Goal: Task Accomplishment & Management: Manage account settings

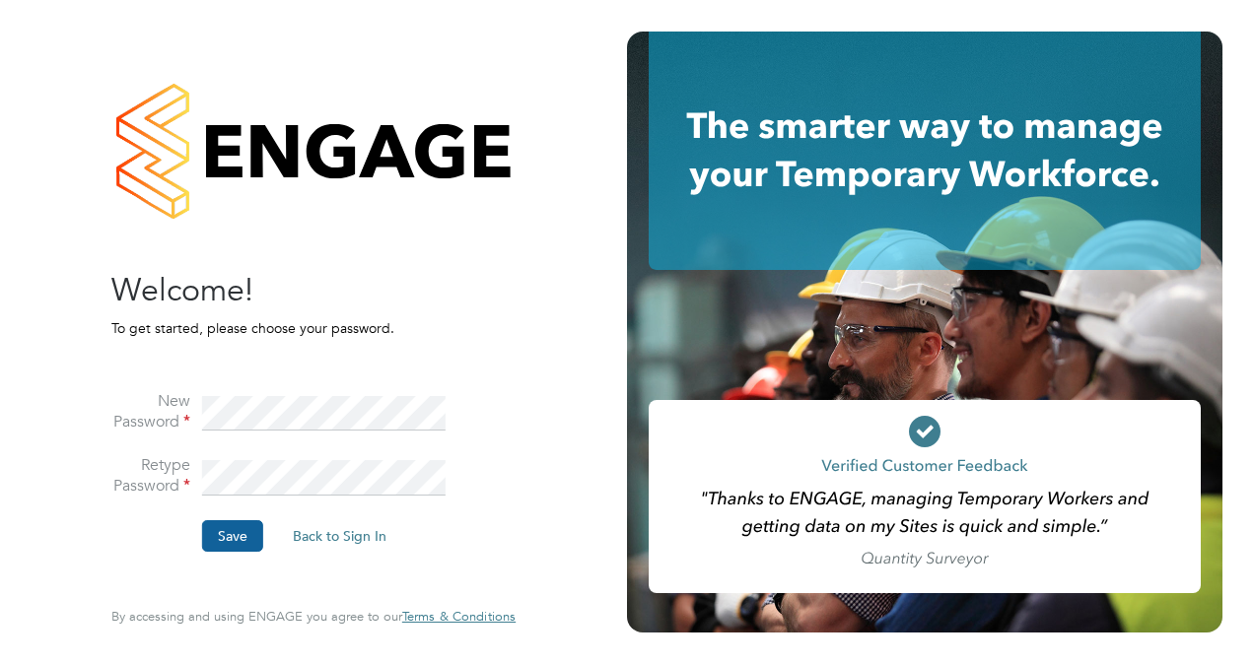
click at [245, 537] on button "Save" at bounding box center [232, 536] width 61 height 32
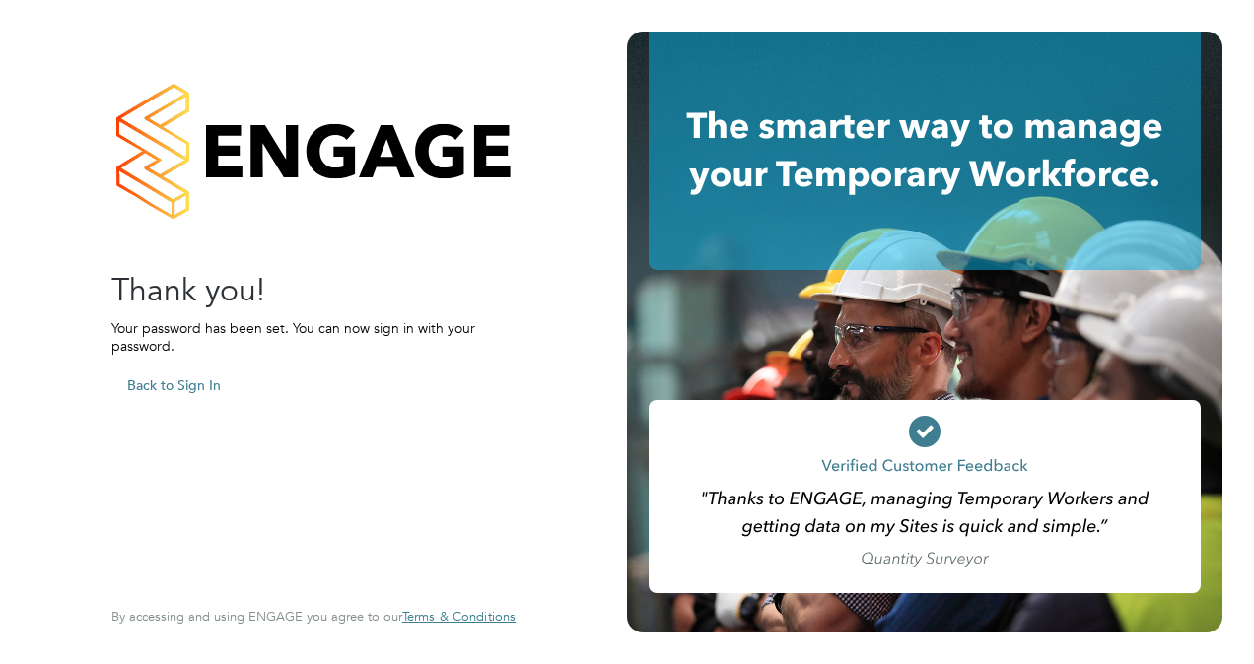
click at [172, 387] on button "Back to Sign In" at bounding box center [173, 386] width 125 height 32
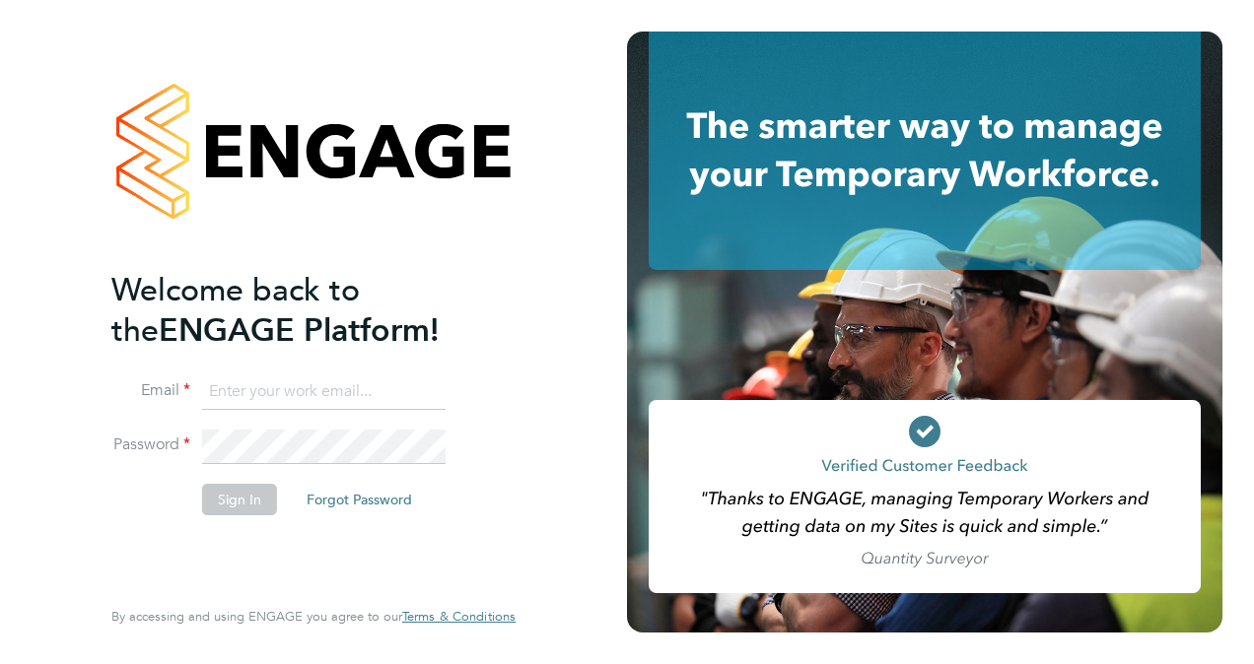
click at [275, 394] on input at bounding box center [323, 392] width 243 height 35
type input "[PERSON_NAME][EMAIL_ADDRESS][PERSON_NAME][DOMAIN_NAME]"
click at [241, 490] on button "Sign In" at bounding box center [239, 500] width 75 height 32
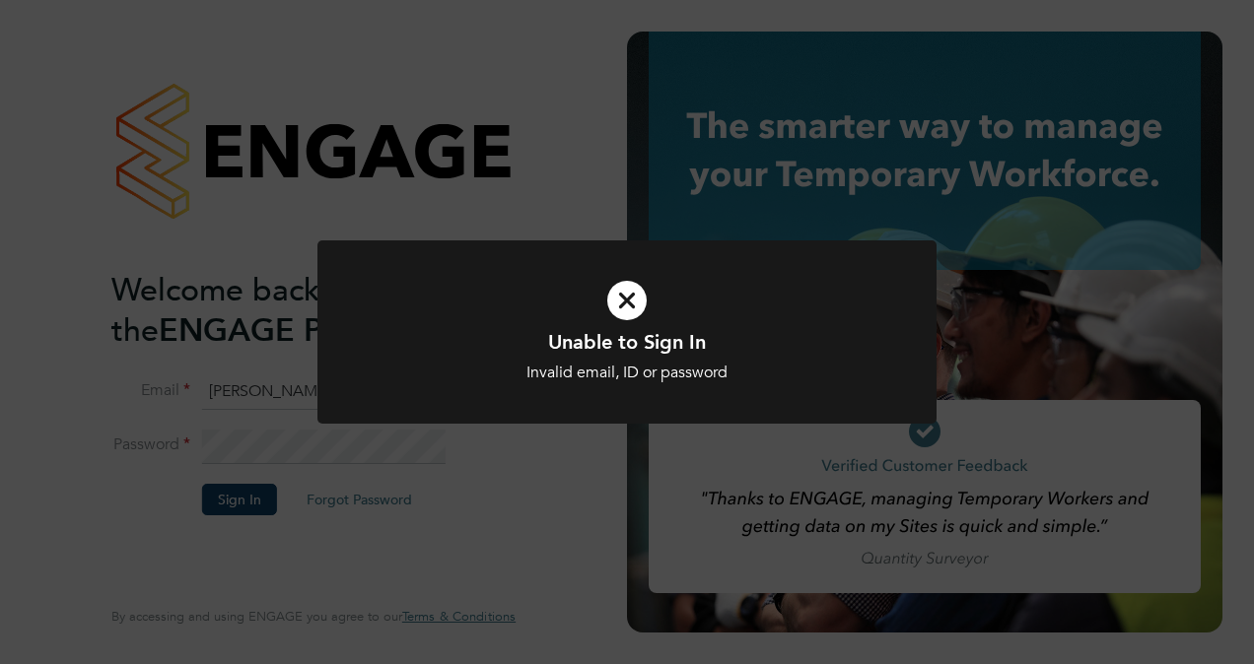
click at [404, 467] on div "Unable to Sign In Invalid email, ID or password Cancel Okay" at bounding box center [627, 332] width 1254 height 664
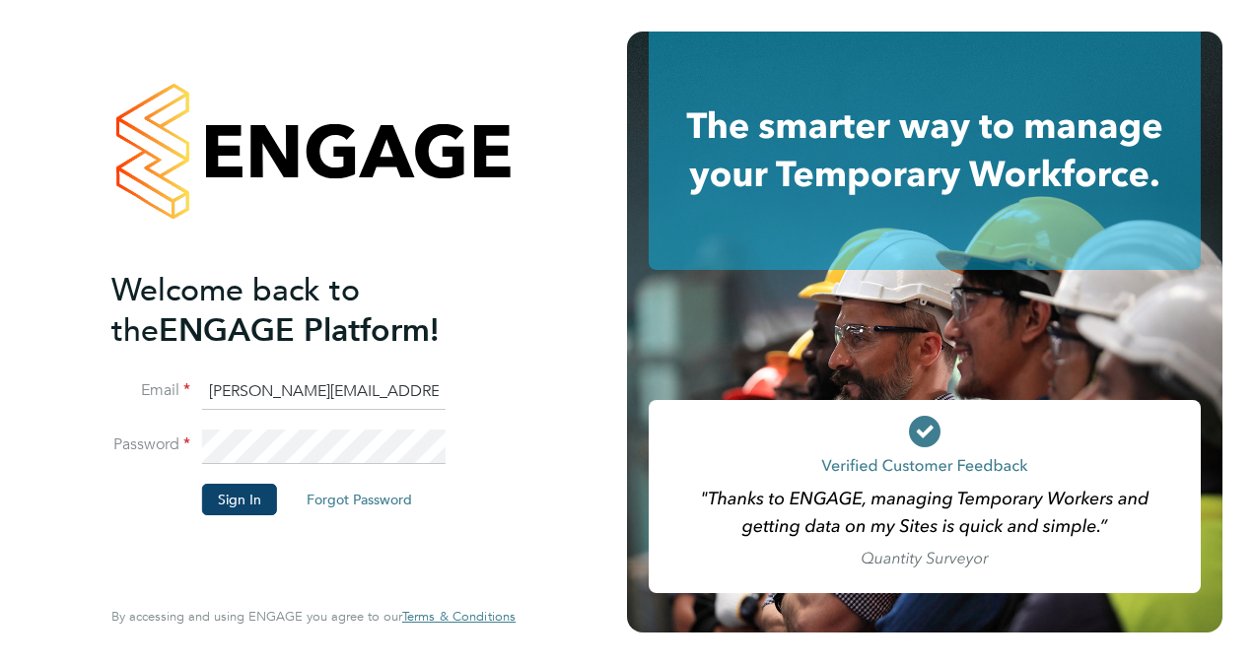
click at [161, 431] on li "Password" at bounding box center [303, 457] width 384 height 54
click at [225, 491] on button "Sign In" at bounding box center [239, 500] width 75 height 32
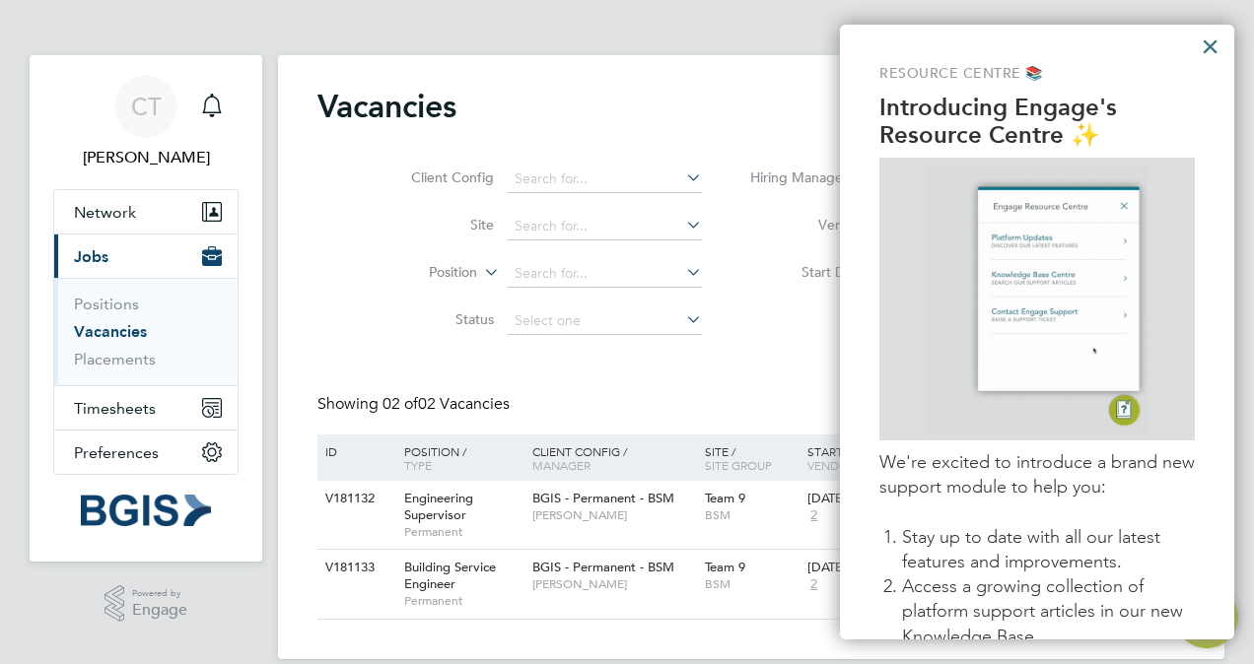
click at [1206, 45] on button "×" at bounding box center [1210, 47] width 19 height 32
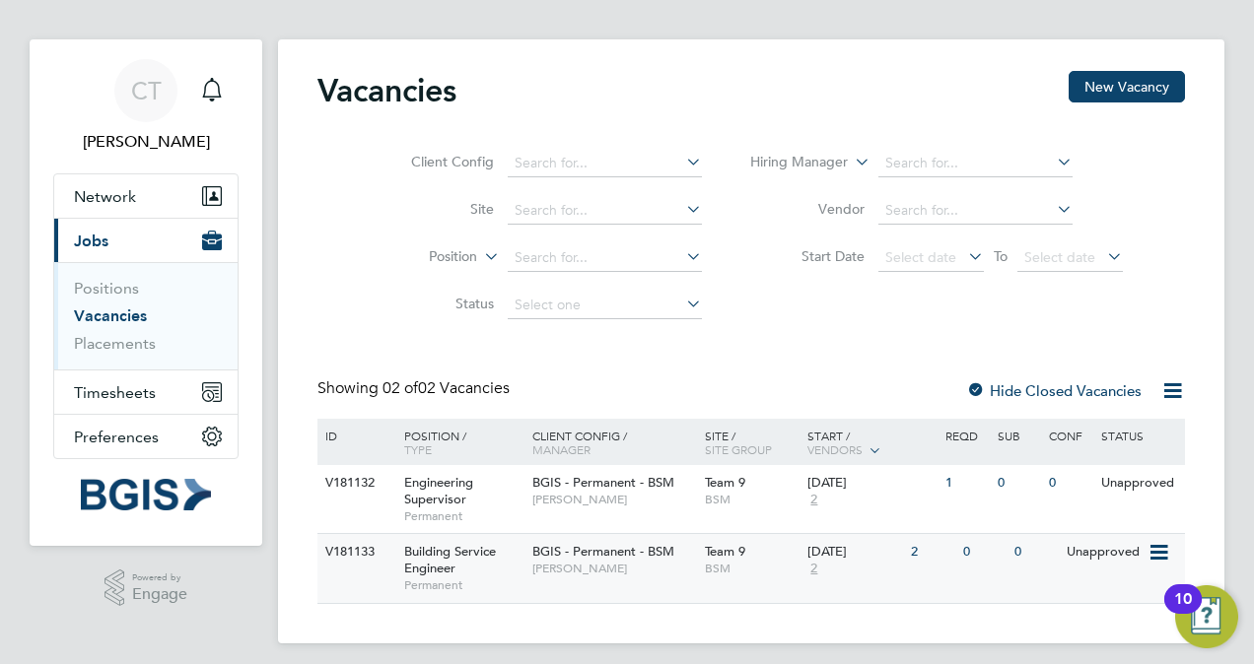
scroll to position [26, 0]
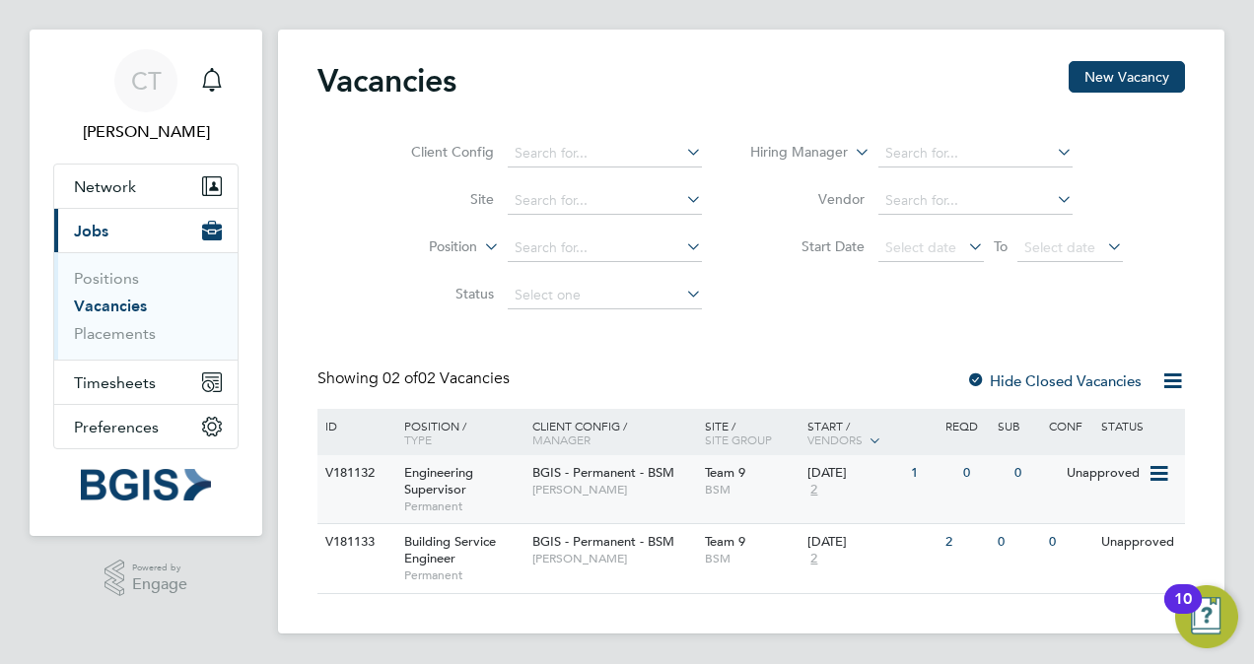
click at [1164, 473] on icon at bounding box center [1157, 474] width 20 height 24
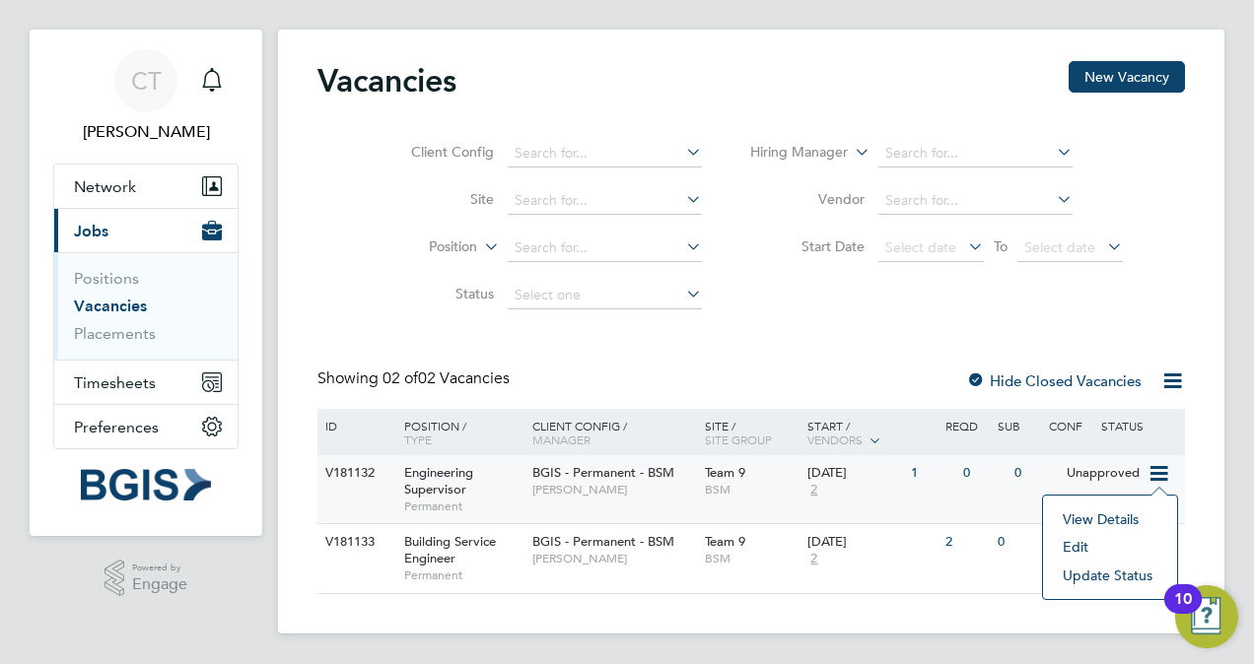
click at [1107, 516] on li "View Details" at bounding box center [1110, 520] width 114 height 28
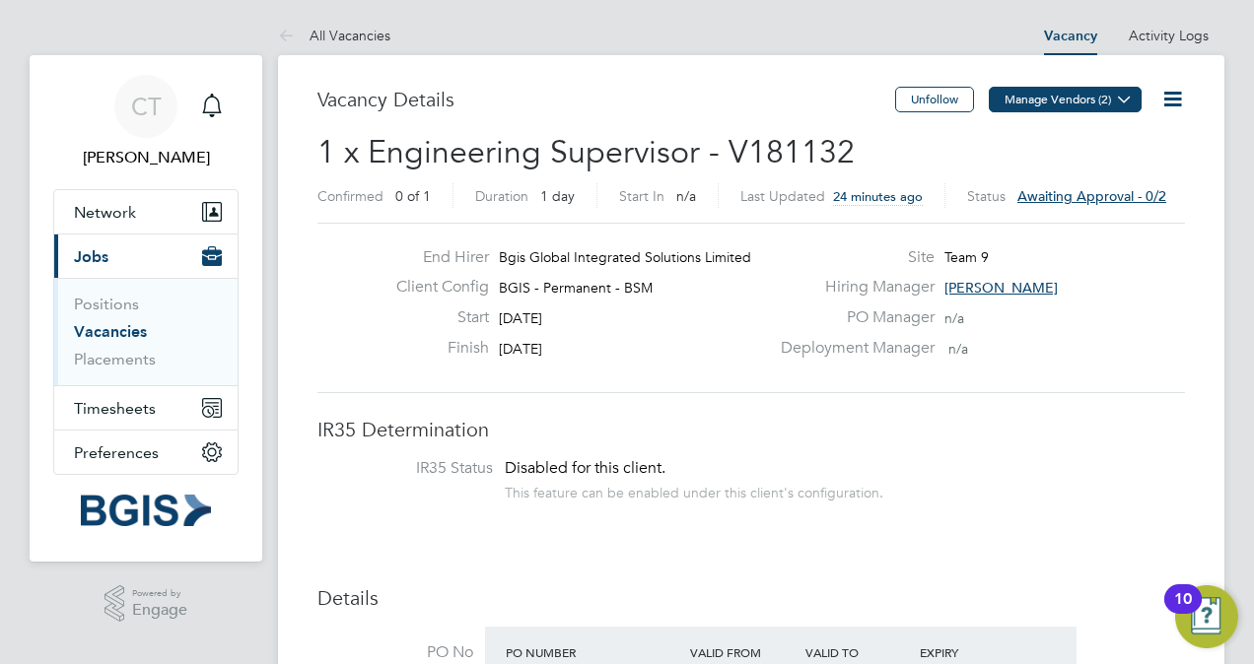
click at [1126, 102] on icon at bounding box center [1124, 99] width 15 height 15
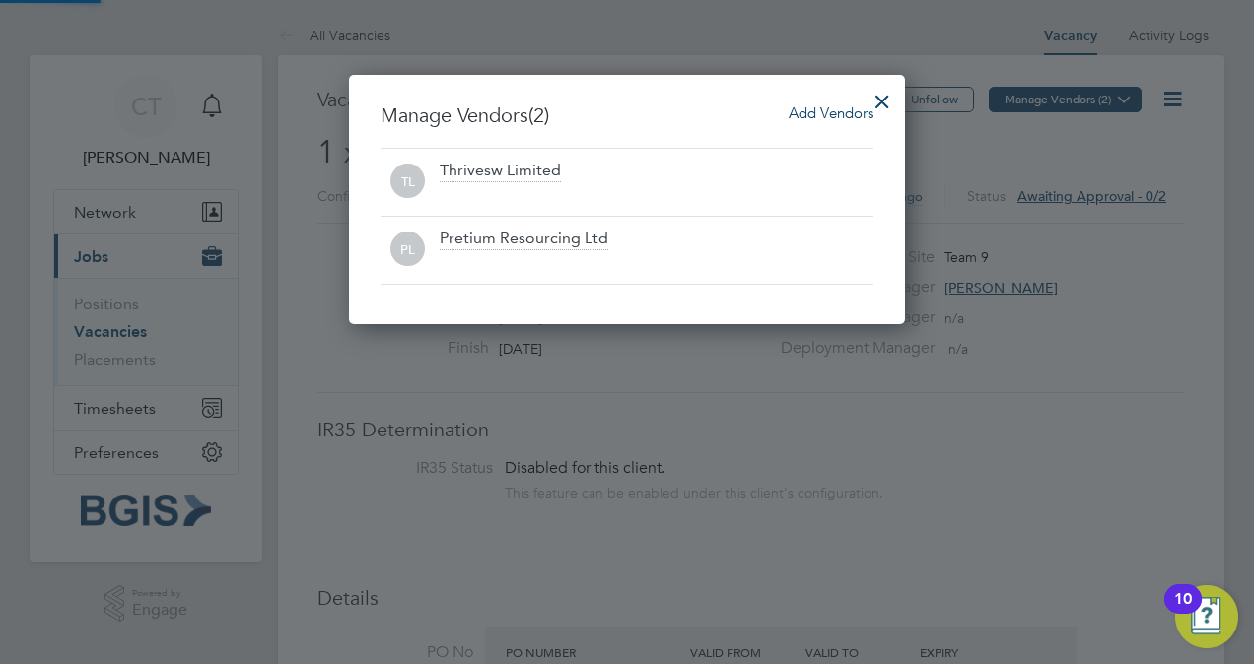
scroll to position [248, 556]
click at [882, 103] on div at bounding box center [881, 96] width 35 height 35
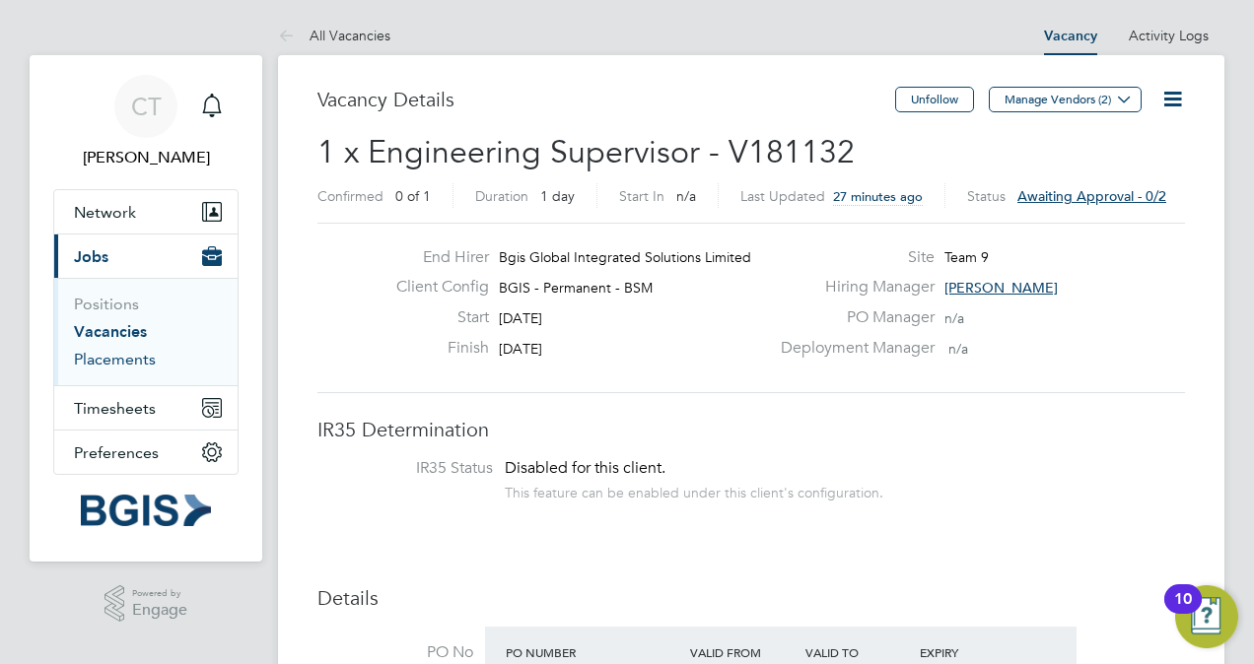
click at [143, 366] on link "Placements" at bounding box center [115, 359] width 82 height 19
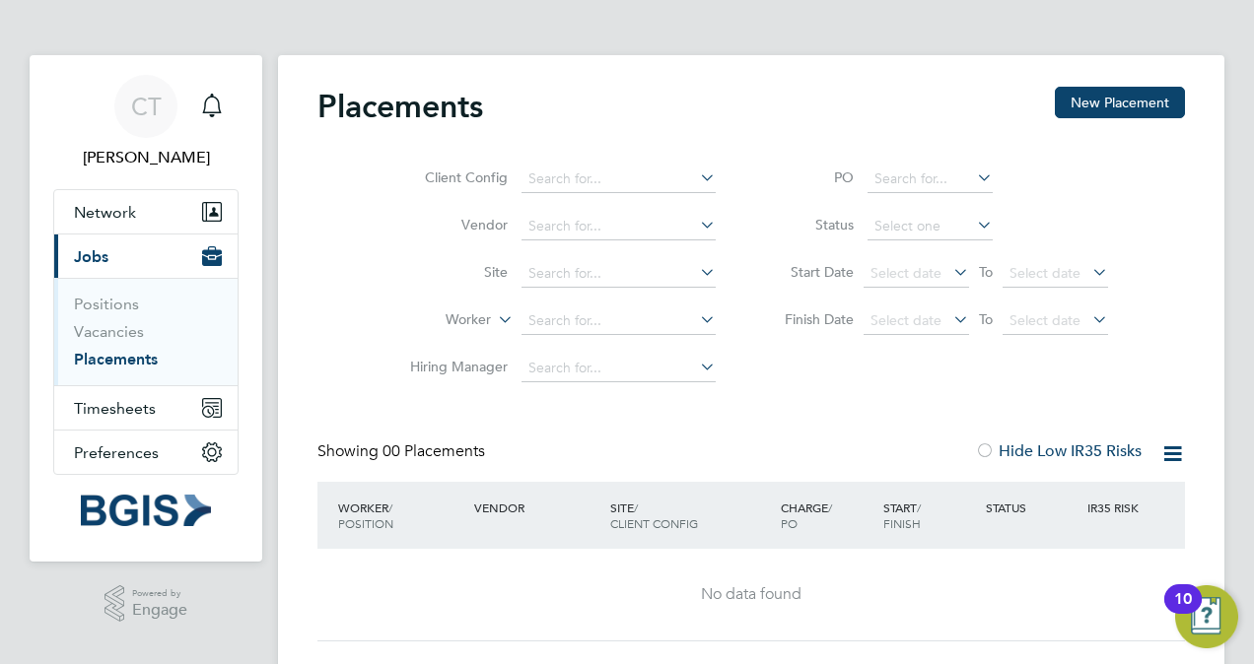
click at [696, 369] on icon at bounding box center [696, 367] width 0 height 28
click at [847, 396] on div "Placements New Placement Client Config Vendor Site Worker Hiring Manager PO Sta…" at bounding box center [750, 364] width 867 height 555
click at [114, 252] on button "Current page: Jobs" at bounding box center [145, 256] width 183 height 43
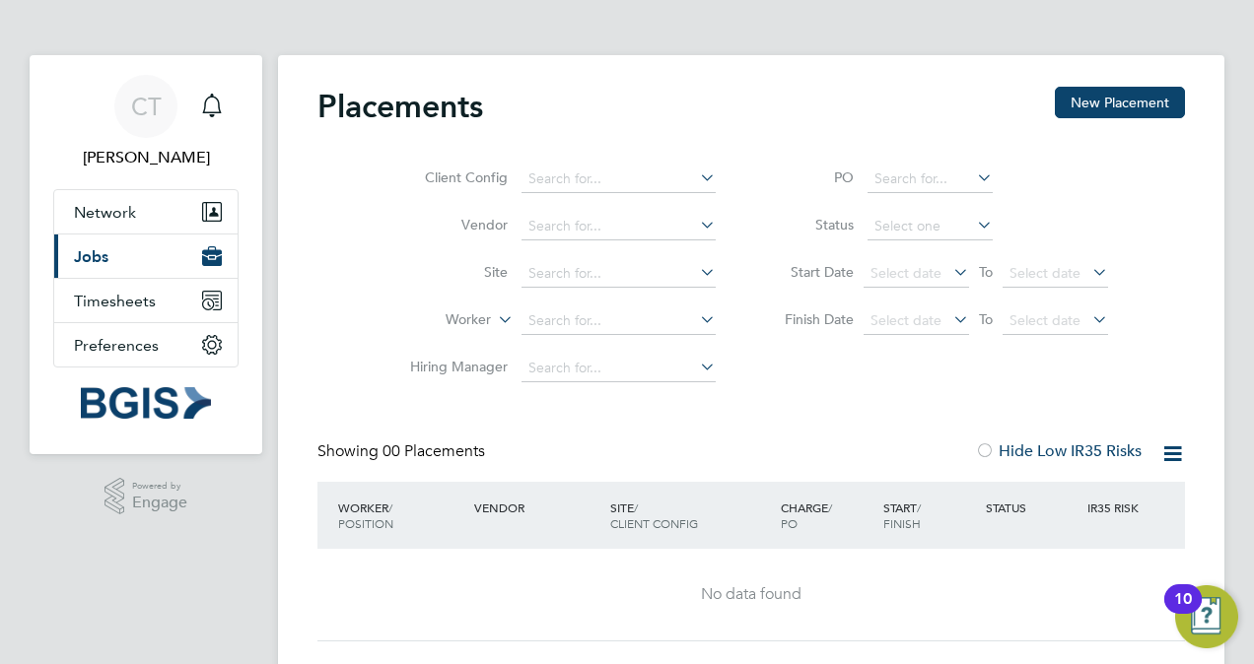
click at [122, 252] on button "Current page: Jobs" at bounding box center [145, 256] width 183 height 43
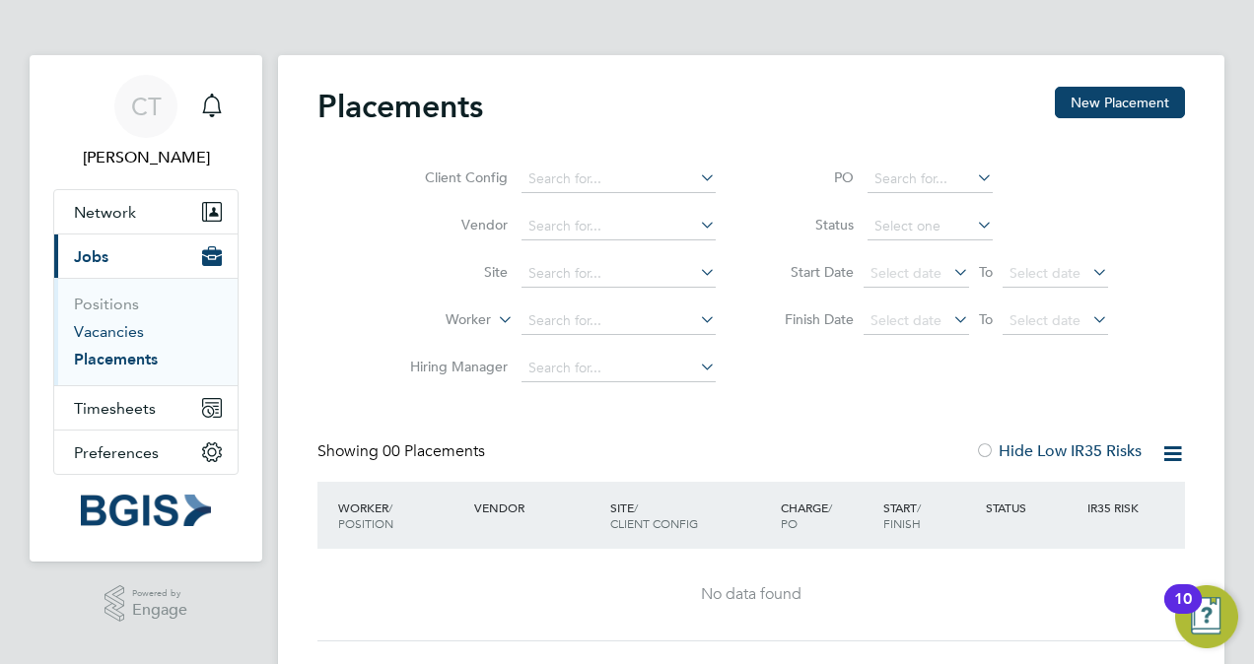
click at [134, 332] on link "Vacancies" at bounding box center [109, 331] width 70 height 19
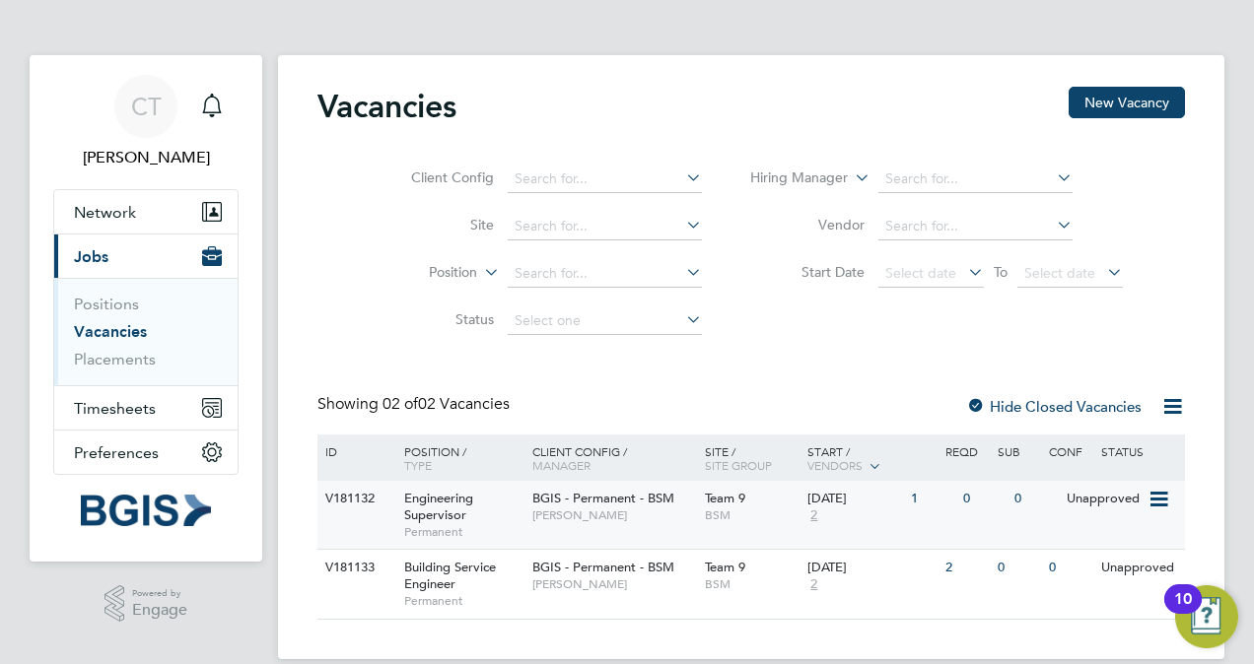
click at [1158, 499] on icon at bounding box center [1157, 500] width 20 height 24
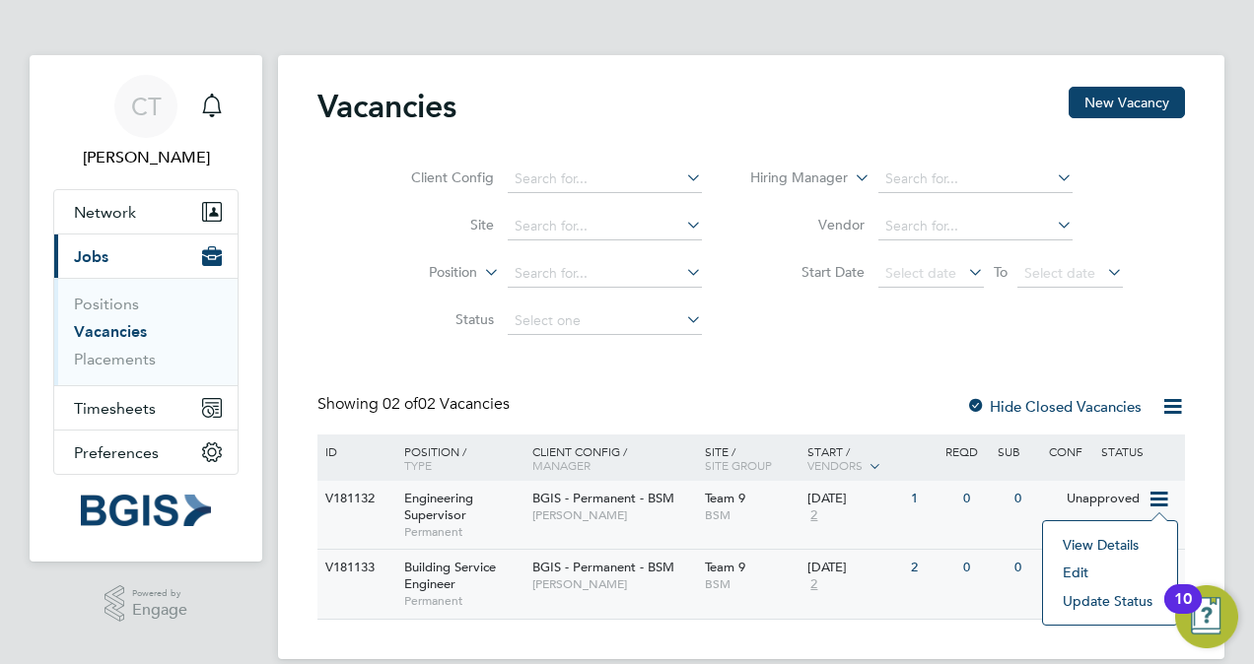
click at [1106, 601] on li "Update Status" at bounding box center [1110, 601] width 114 height 28
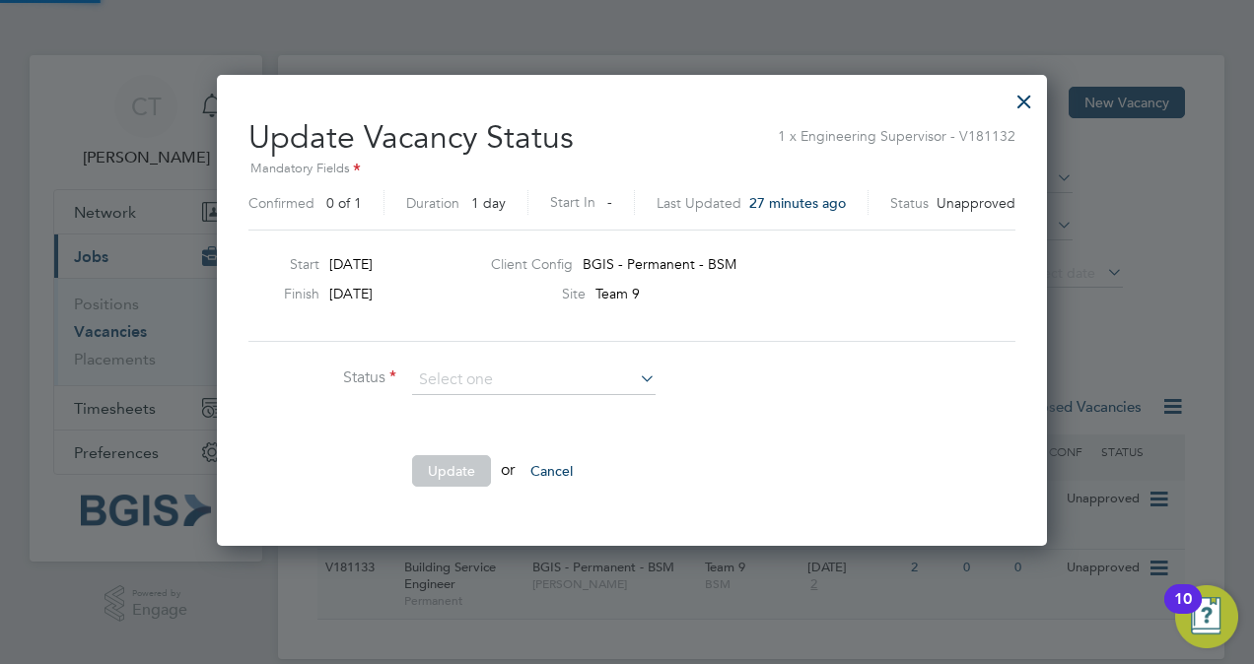
scroll to position [468, 820]
click at [636, 377] on icon at bounding box center [636, 379] width 0 height 28
click at [636, 374] on icon at bounding box center [636, 379] width 0 height 28
click at [636, 377] on icon at bounding box center [636, 379] width 0 height 28
click at [1012, 92] on div at bounding box center [1023, 96] width 35 height 35
